Goal: Task Accomplishment & Management: Use online tool/utility

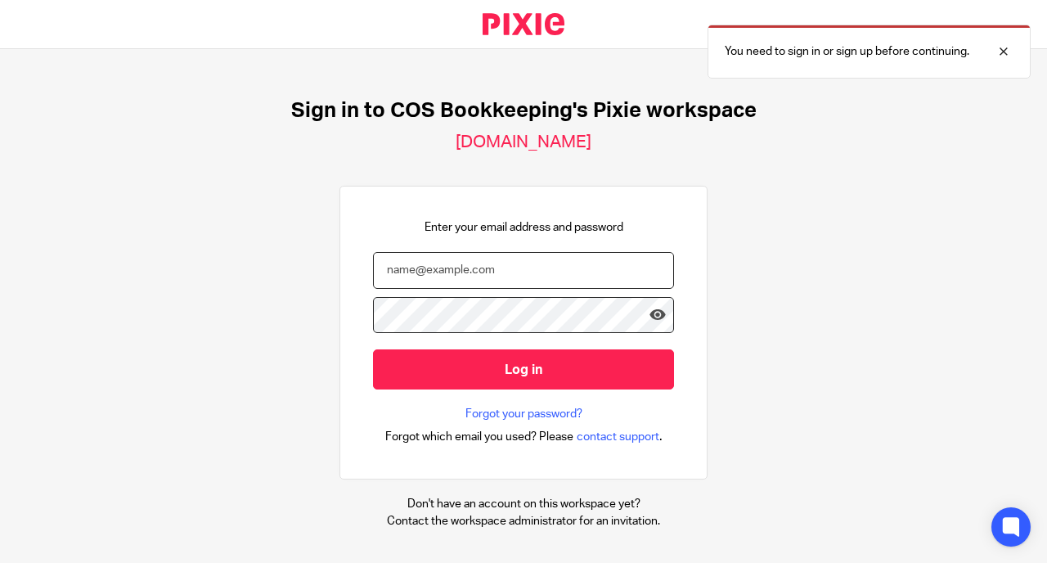
click at [447, 276] on input "email" at bounding box center [523, 270] width 301 height 37
type input "[PERSON_NAME][EMAIL_ADDRESS][DOMAIN_NAME]"
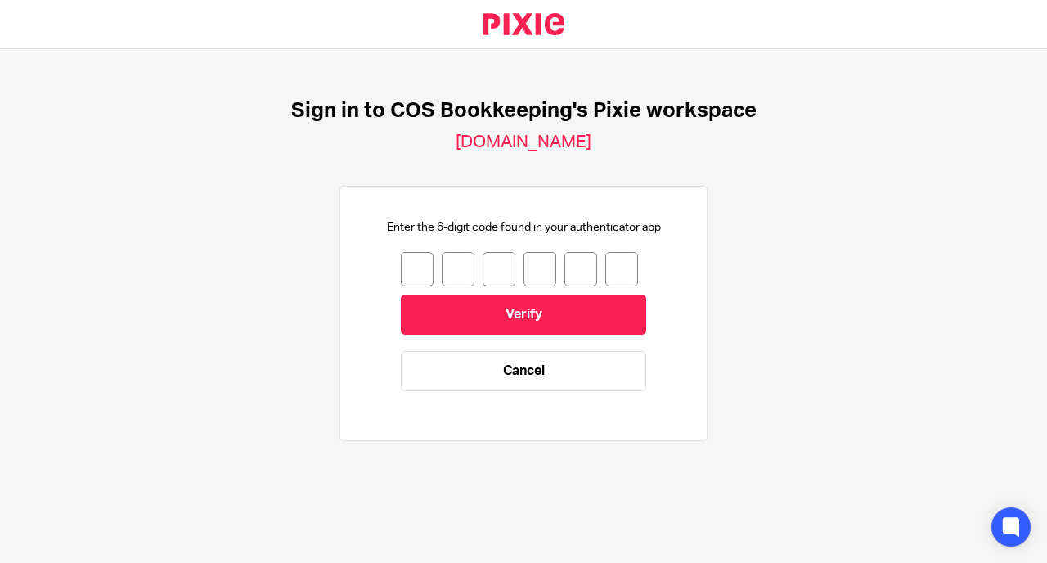
click at [405, 267] on input "number" at bounding box center [417, 269] width 33 height 34
type input "6"
type input "8"
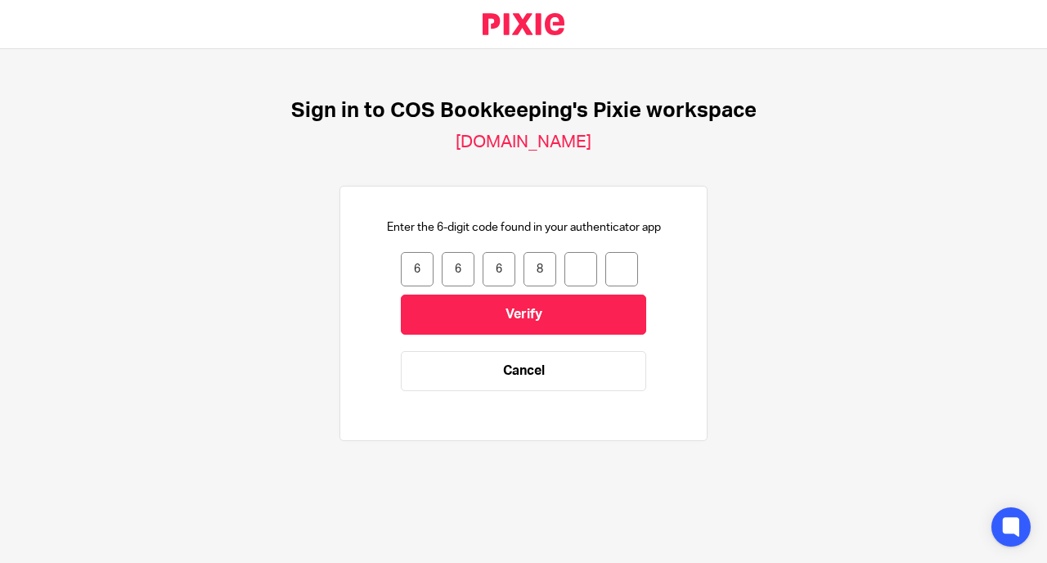
type input "4"
type input "5"
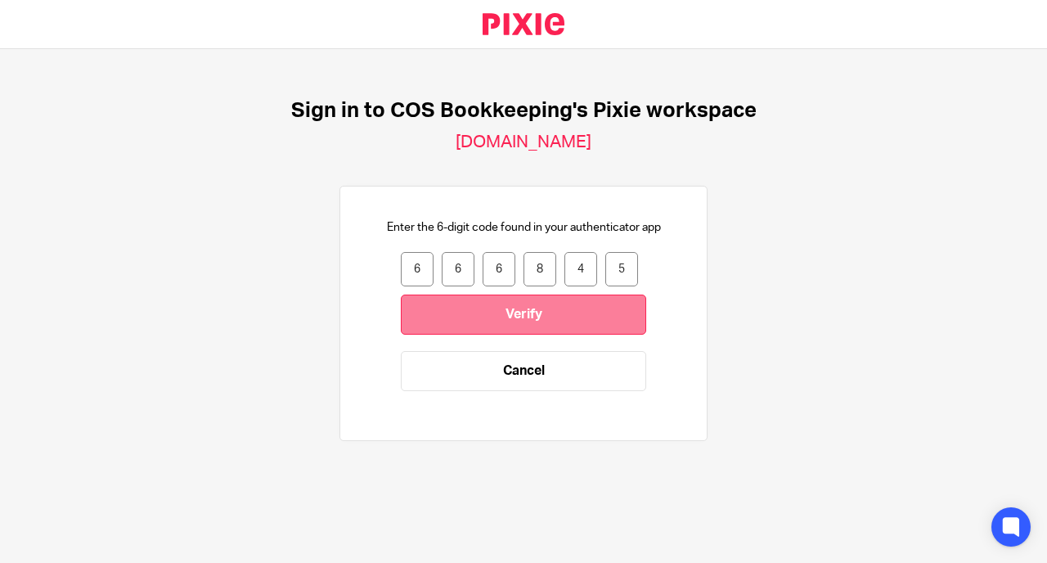
click at [469, 306] on input "Verify" at bounding box center [523, 314] width 245 height 40
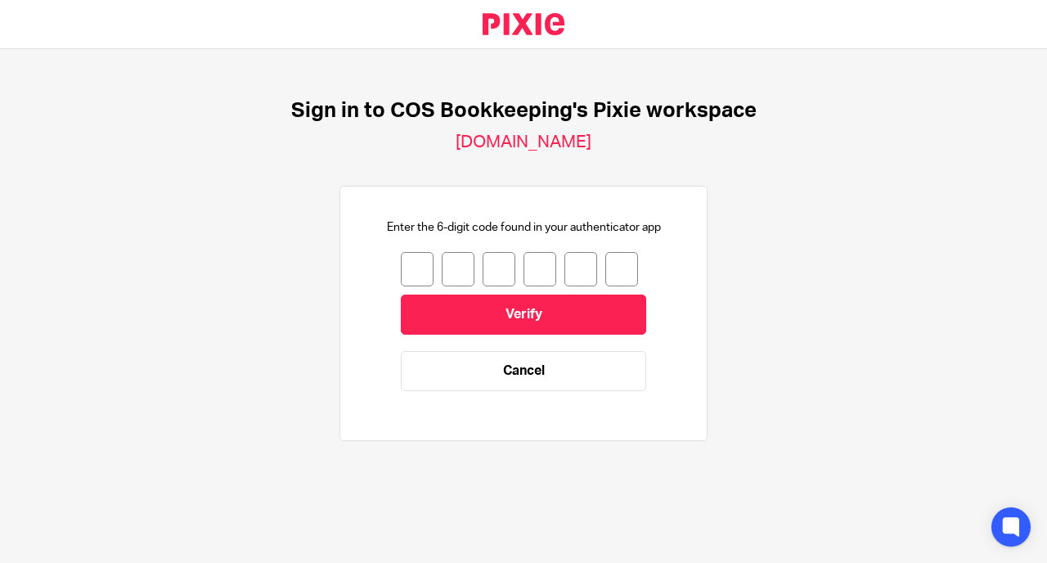
click at [401, 271] on input "number" at bounding box center [417, 269] width 33 height 34
type input "6"
type input "0"
type input "1"
type input "5"
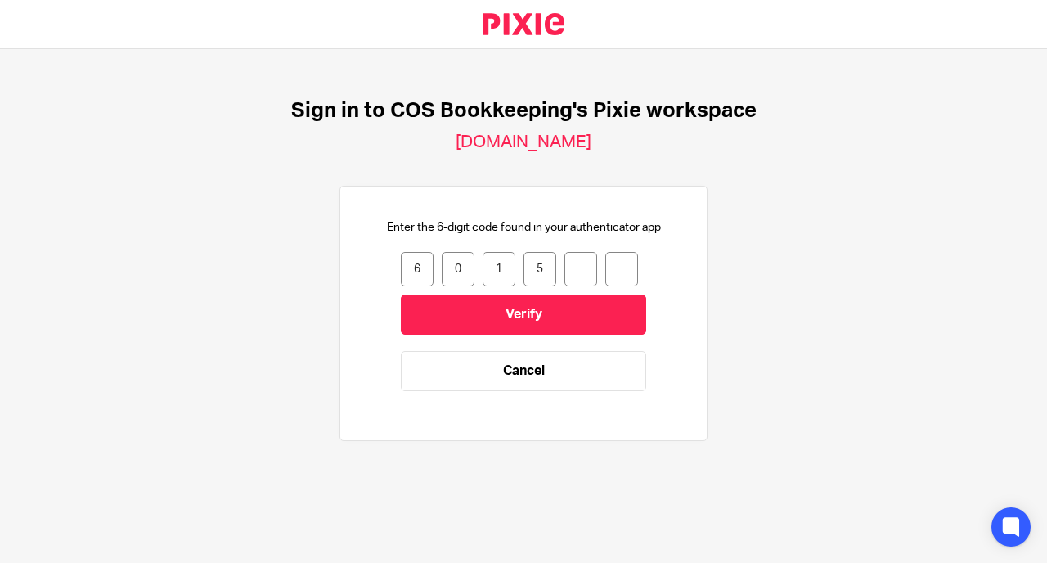
type input "4"
type input "6"
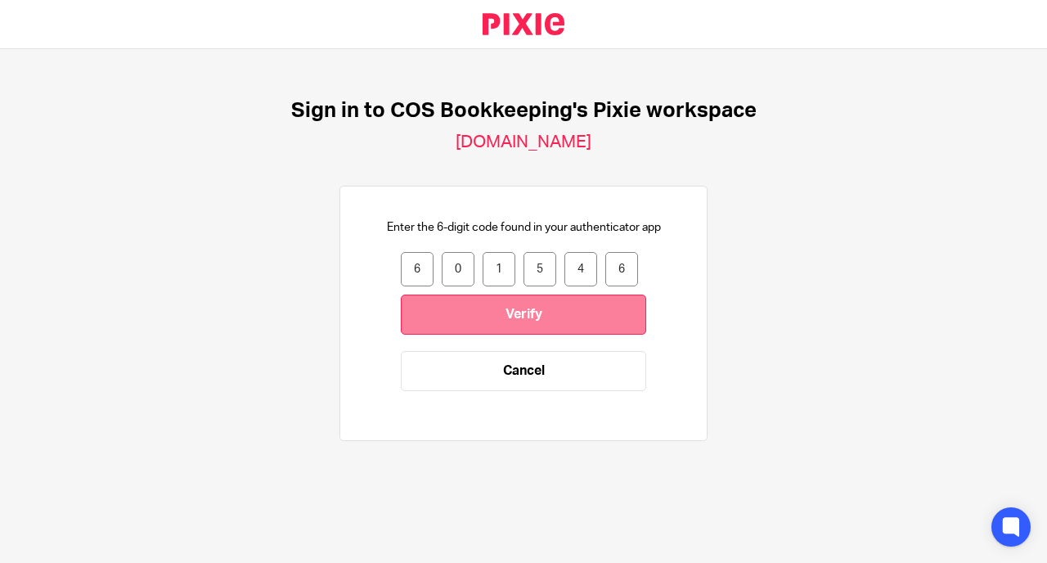
click at [532, 312] on input "Verify" at bounding box center [523, 314] width 245 height 40
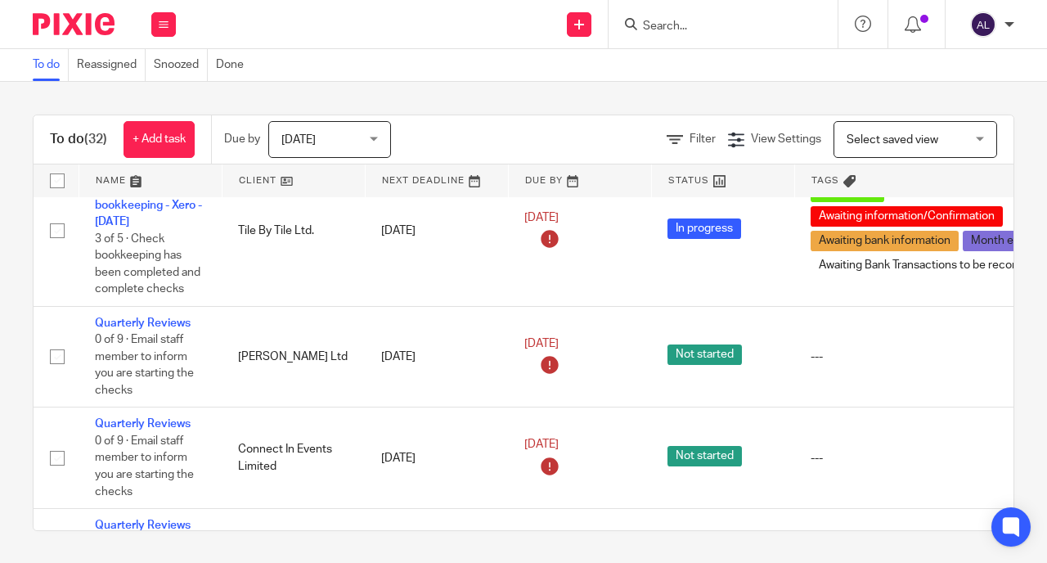
scroll to position [884, 0]
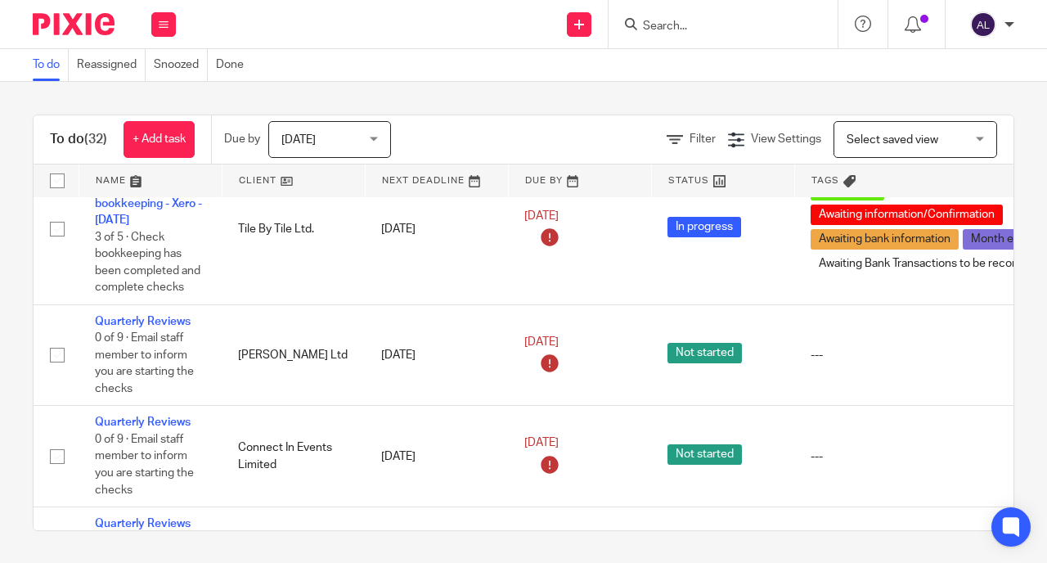
click at [245, 187] on link at bounding box center [293, 180] width 142 height 33
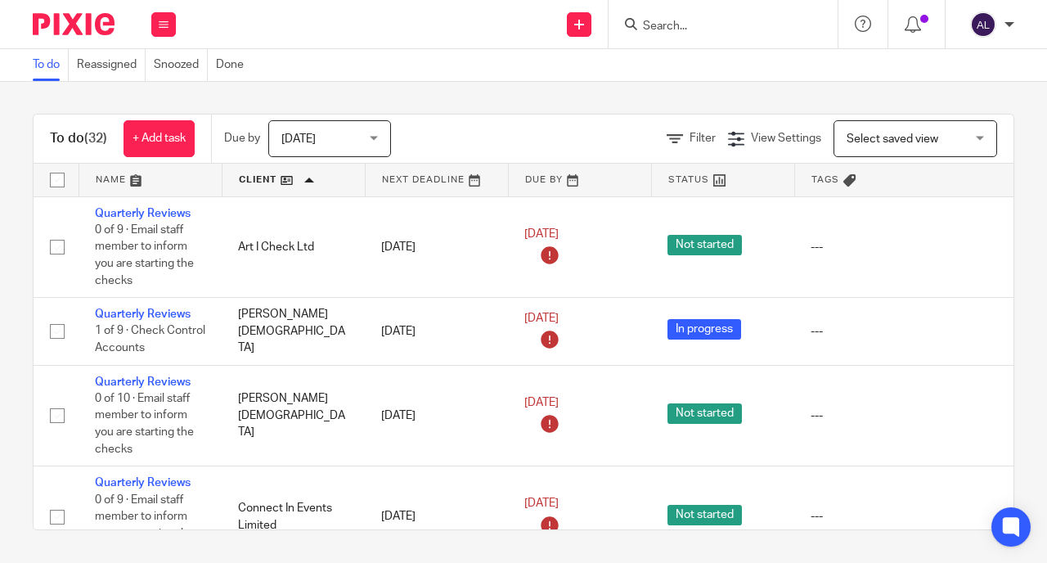
click at [410, 177] on link at bounding box center [437, 180] width 142 height 33
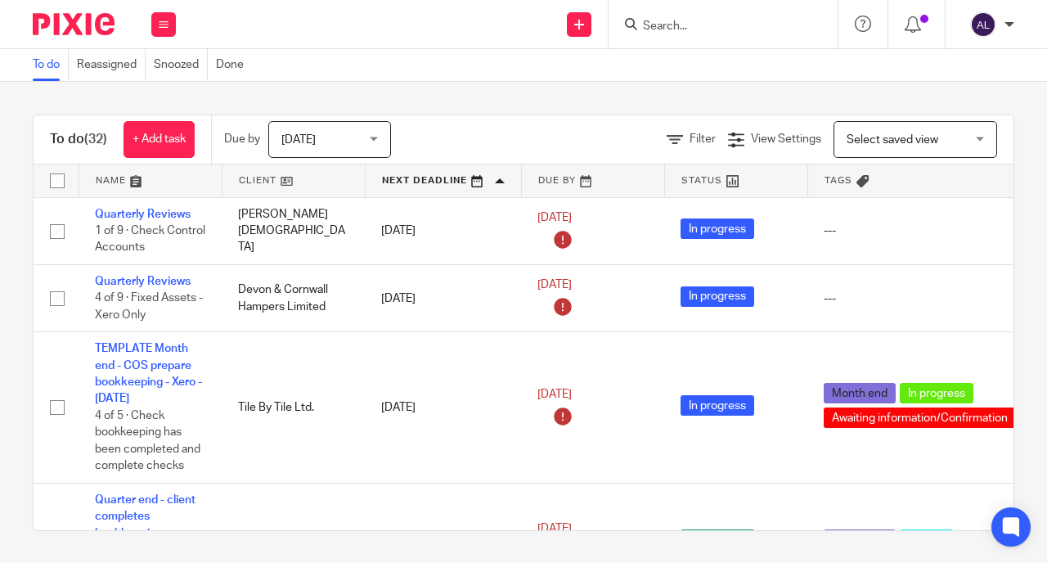
click at [681, 16] on form at bounding box center [728, 24] width 174 height 20
click at [674, 23] on input "Search" at bounding box center [714, 27] width 147 height 15
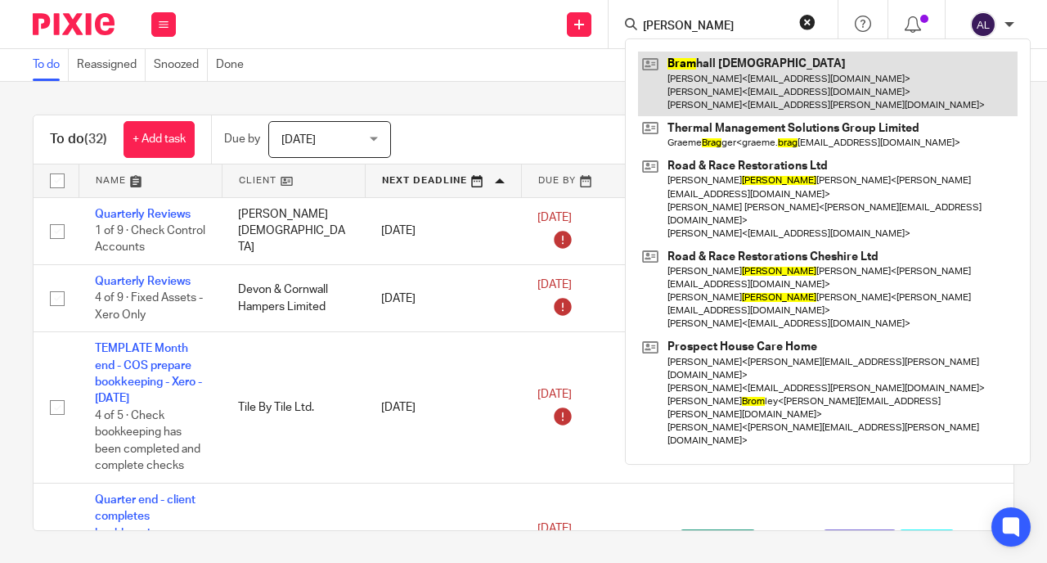
type input "bram"
click at [751, 84] on link at bounding box center [827, 84] width 379 height 65
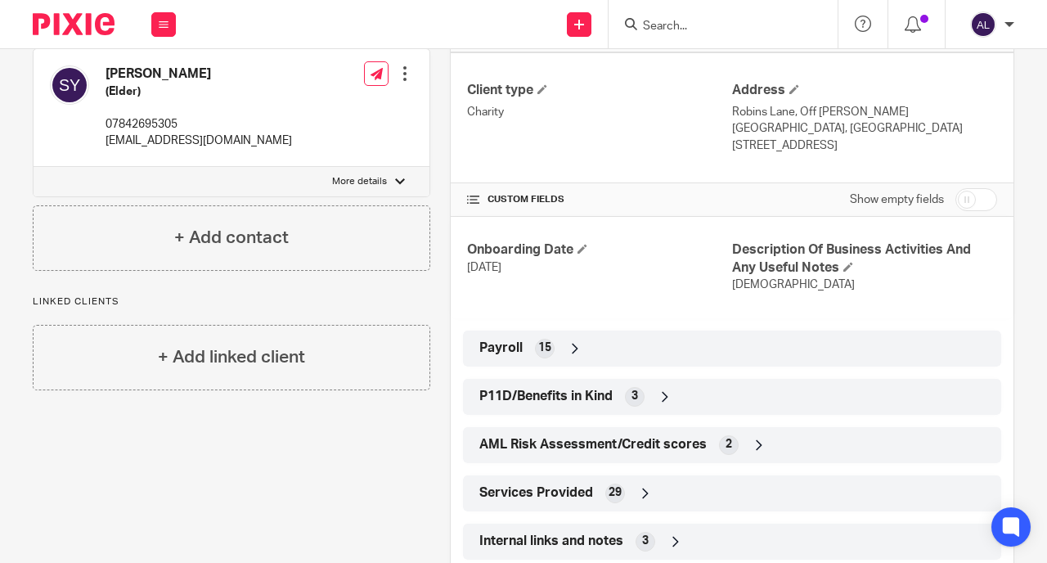
scroll to position [566, 0]
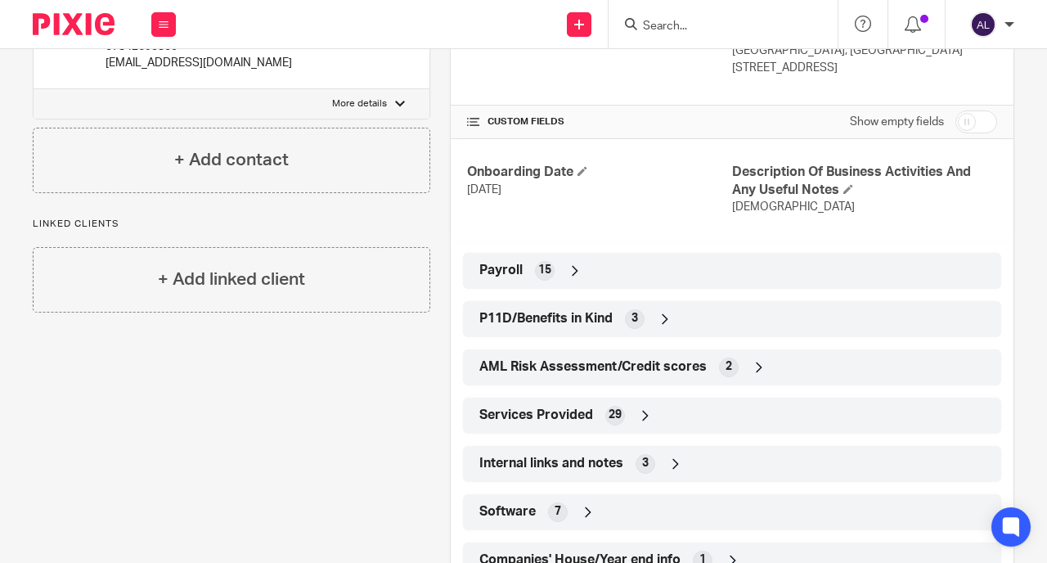
click at [503, 503] on span "Software" at bounding box center [507, 511] width 56 height 17
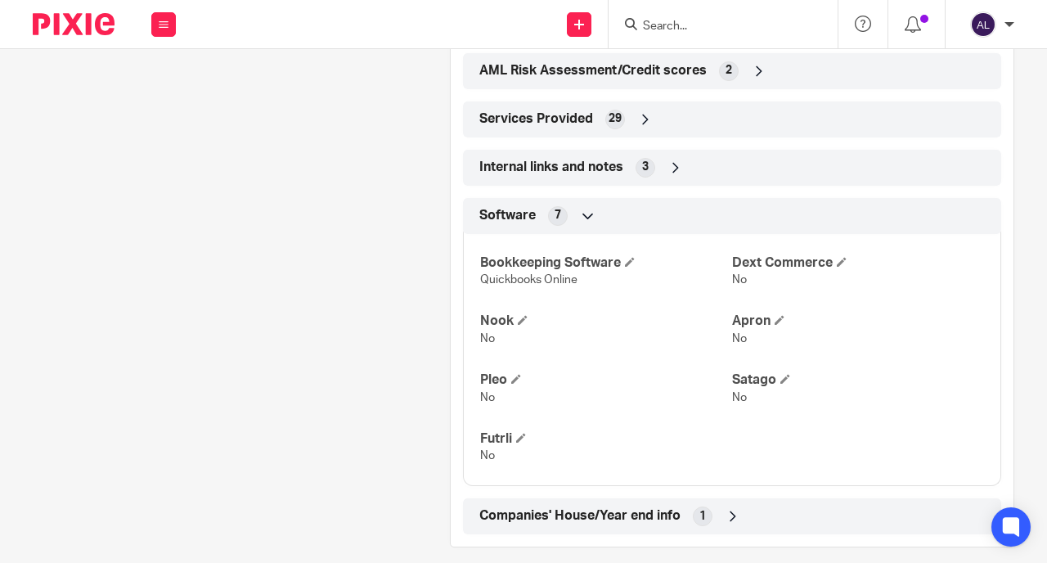
scroll to position [44, 0]
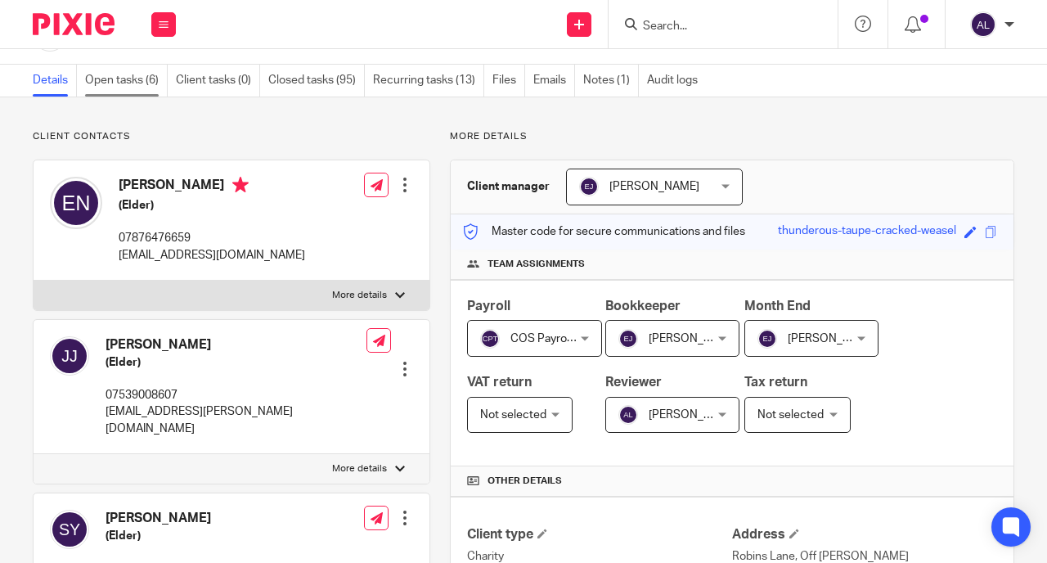
click at [133, 79] on link "Open tasks (6)" at bounding box center [126, 81] width 83 height 32
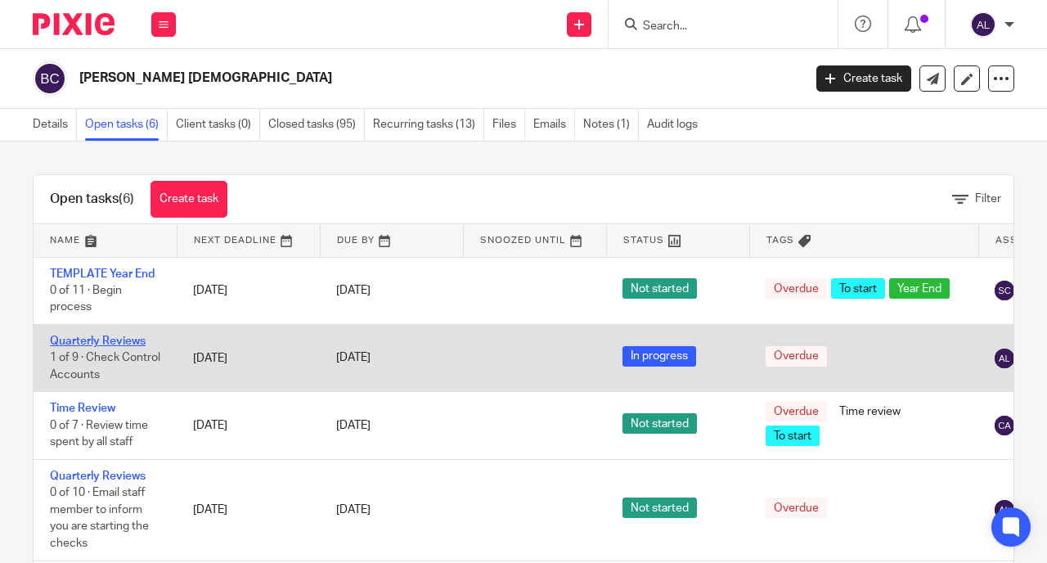
click at [90, 344] on link "Quarterly Reviews" at bounding box center [98, 340] width 96 height 11
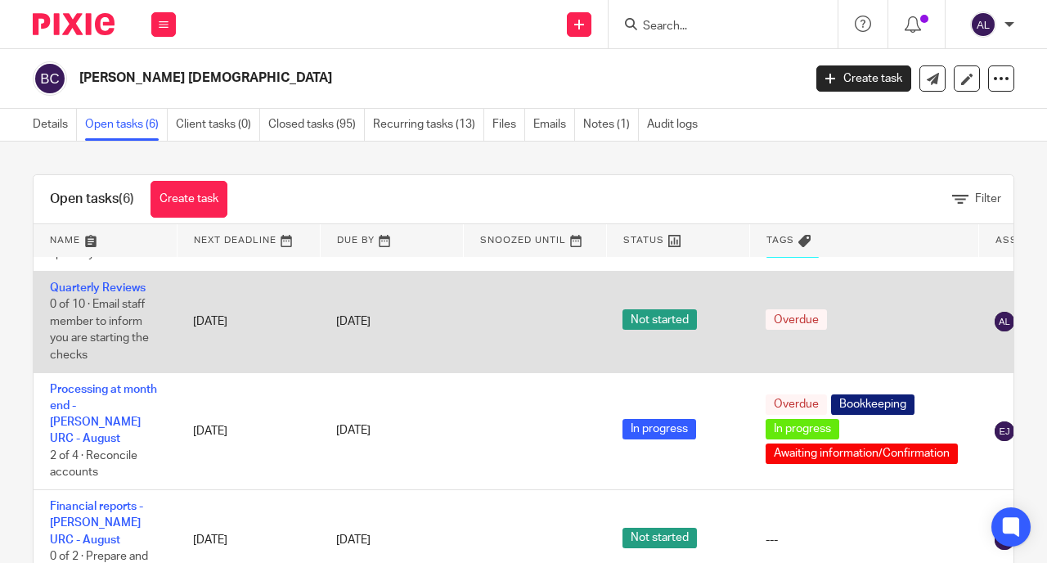
scroll to position [195, 0]
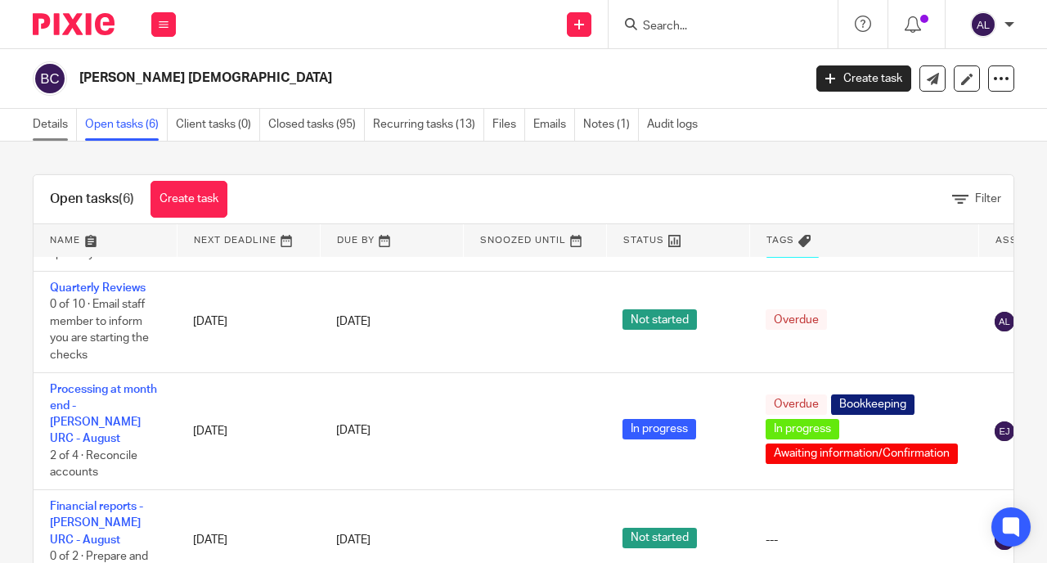
click at [58, 128] on link "Details" at bounding box center [55, 125] width 44 height 32
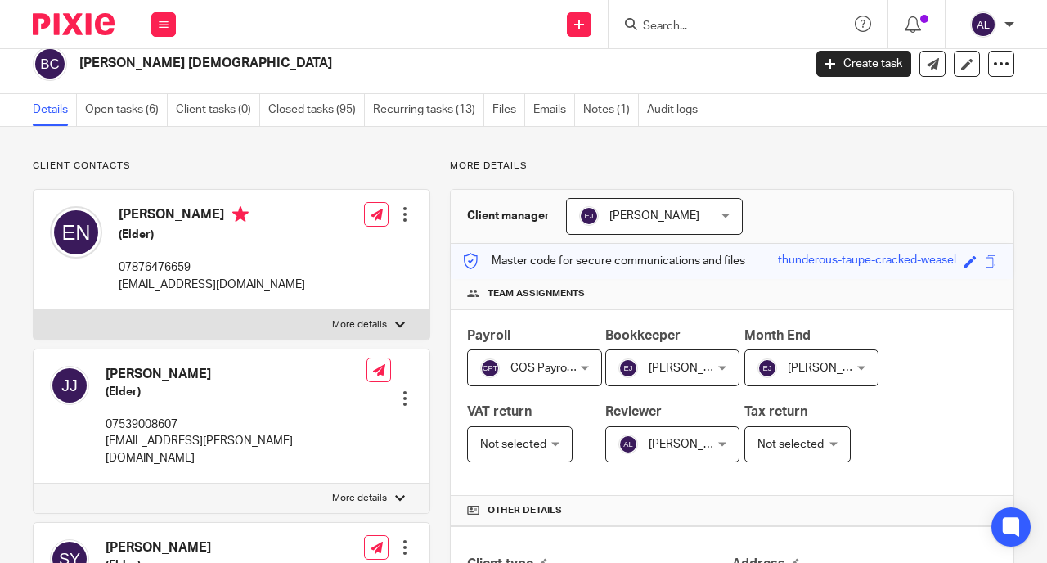
scroll to position [17, 0]
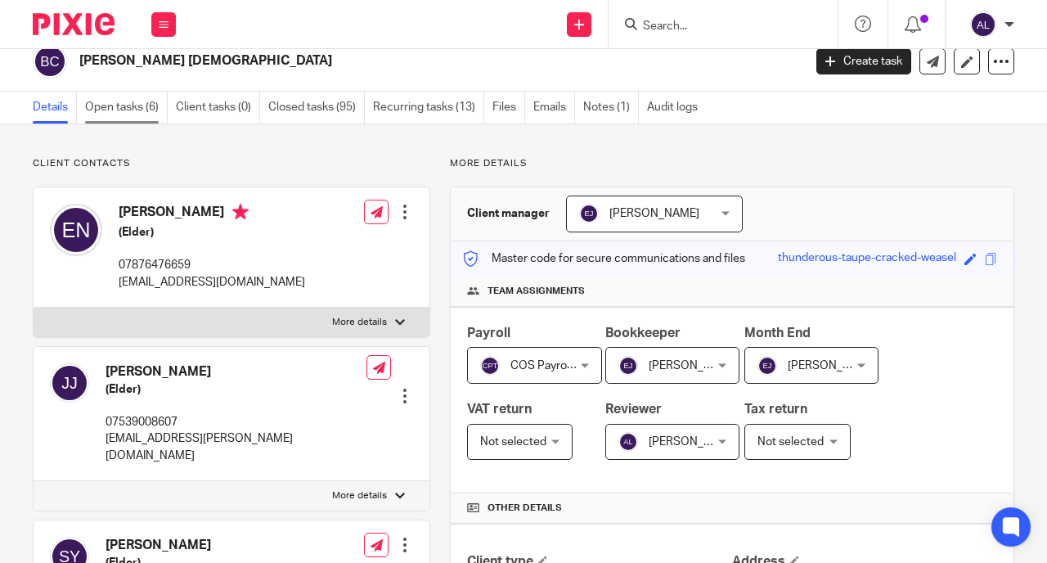
click at [129, 108] on link "Open tasks (6)" at bounding box center [126, 108] width 83 height 32
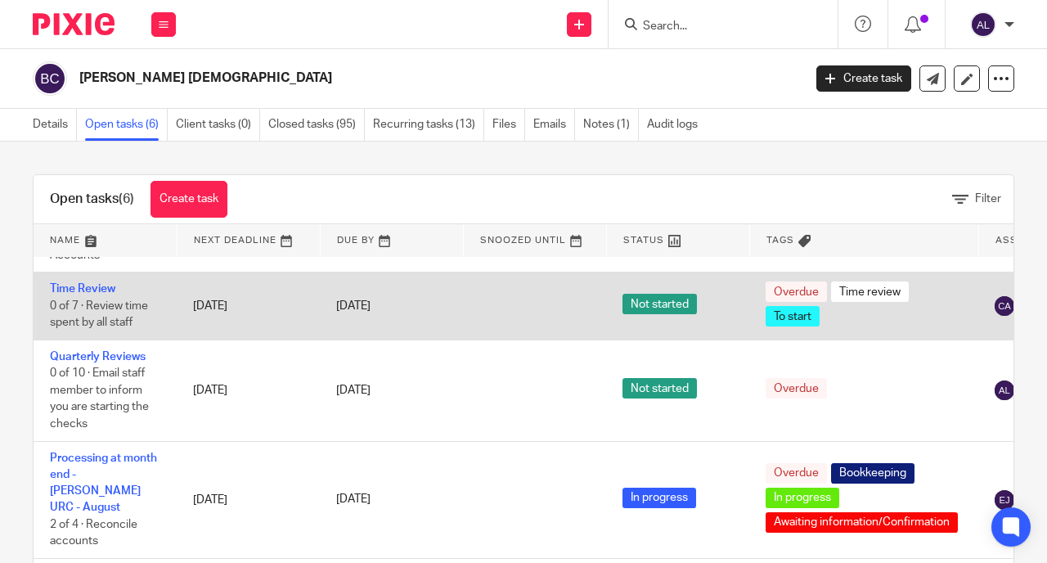
scroll to position [127, 0]
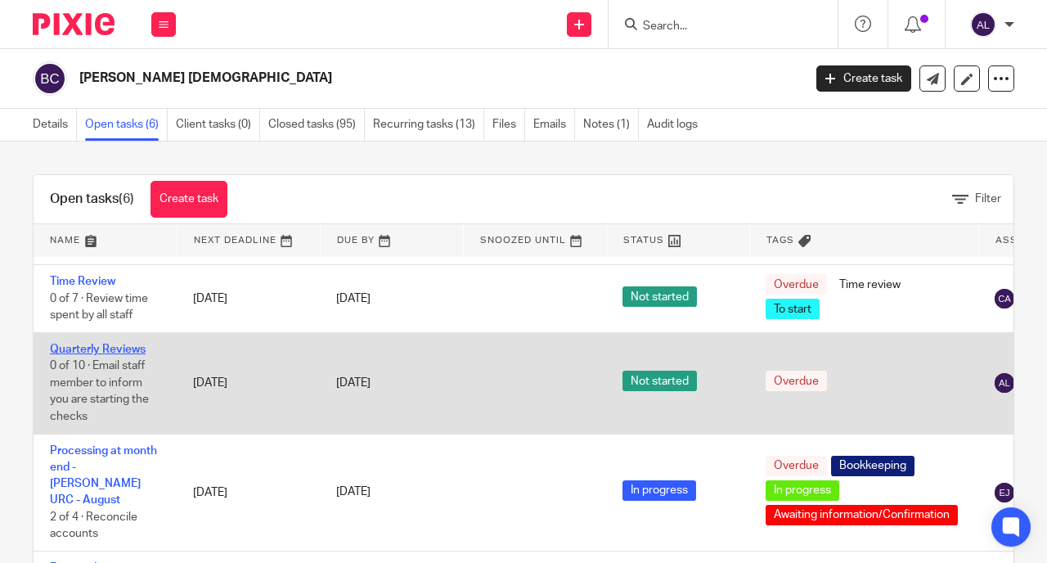
click at [110, 352] on link "Quarterly Reviews" at bounding box center [98, 348] width 96 height 11
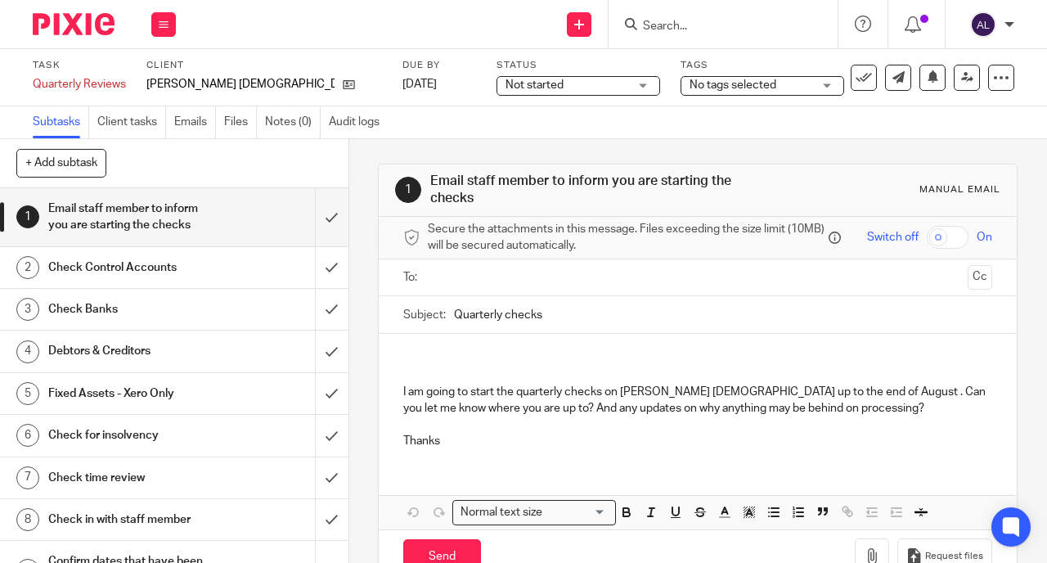
click at [462, 287] on input "text" at bounding box center [696, 277] width 527 height 19
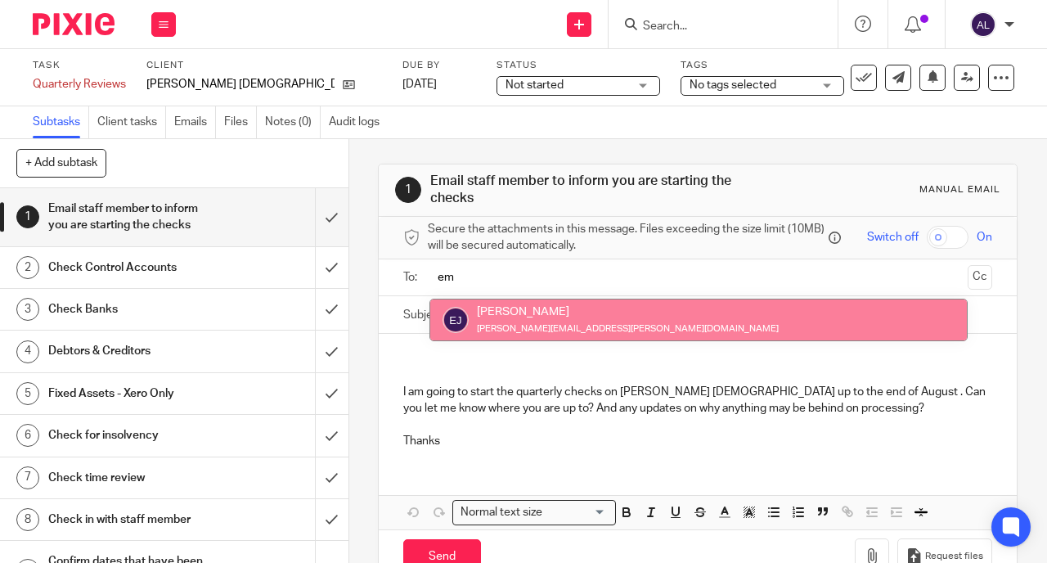
type input "em"
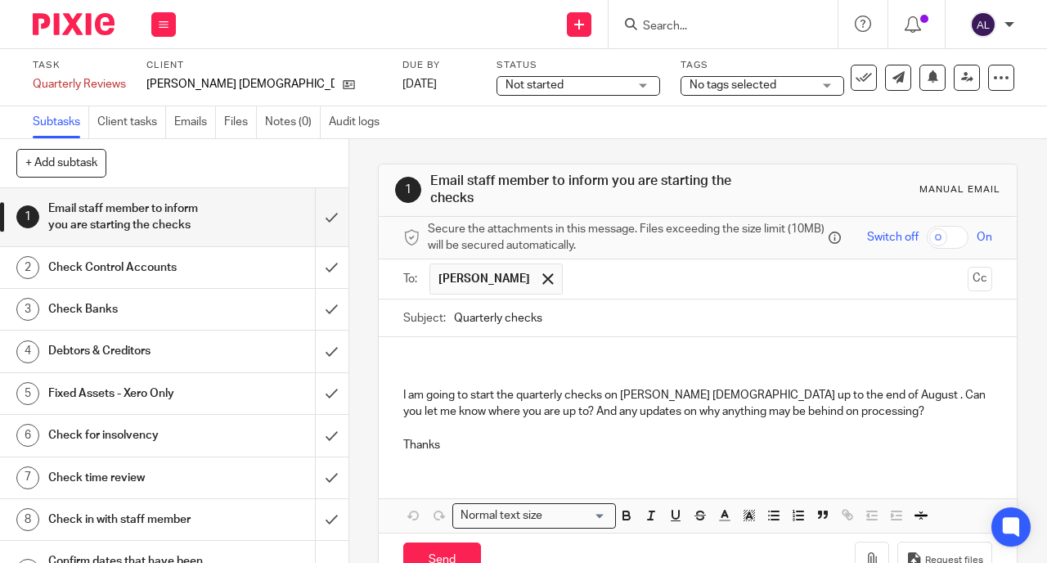
click at [403, 368] on p at bounding box center [697, 370] width 589 height 34
click at [516, 360] on p "Hi [PERSON_NAME]" at bounding box center [697, 370] width 589 height 34
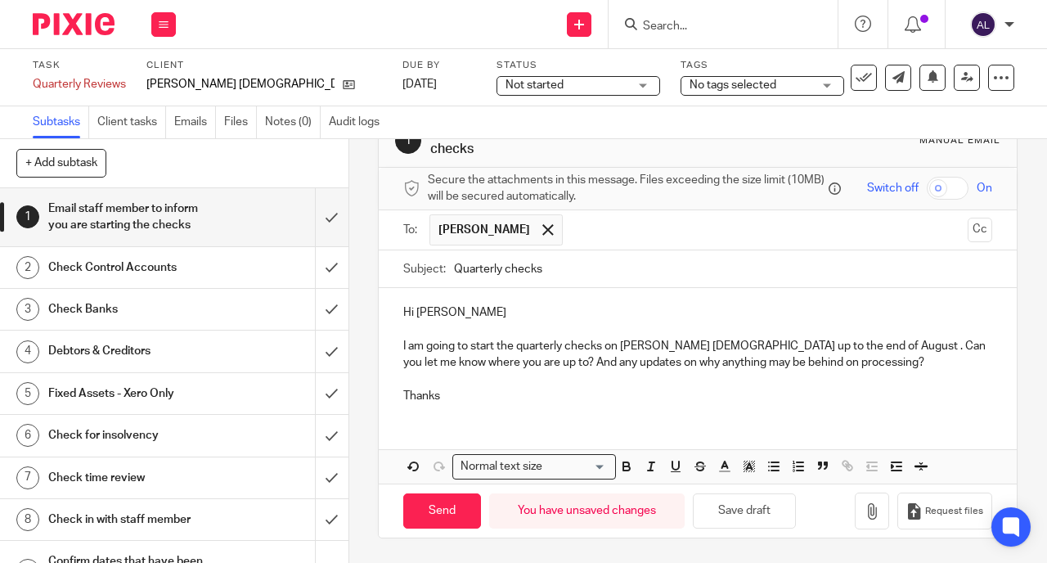
scroll to position [55, 0]
click at [454, 501] on input "Send" at bounding box center [442, 510] width 78 height 35
type input "Sent"
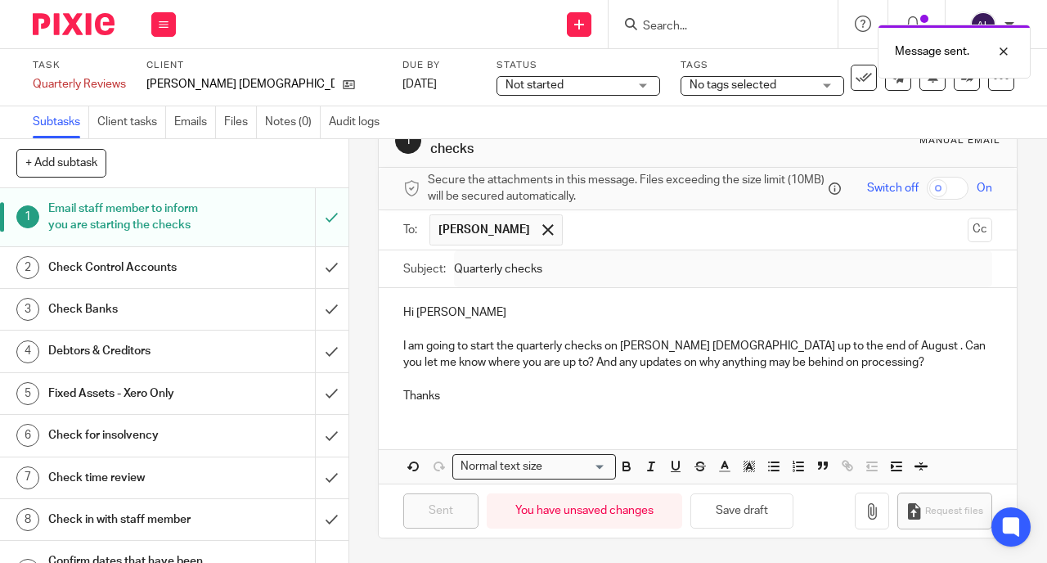
click at [223, 274] on div "Check Control Accounts" at bounding box center [173, 267] width 250 height 25
